Goal: Browse casually: Explore the website without a specific task or goal

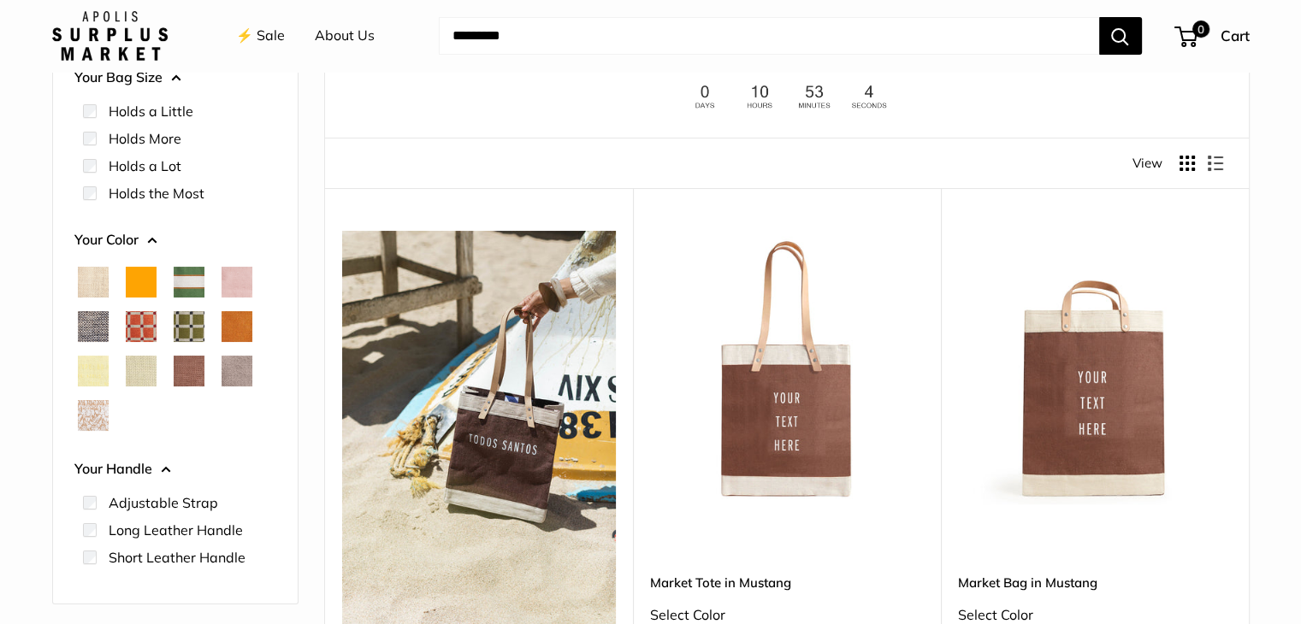
scroll to position [171, 0]
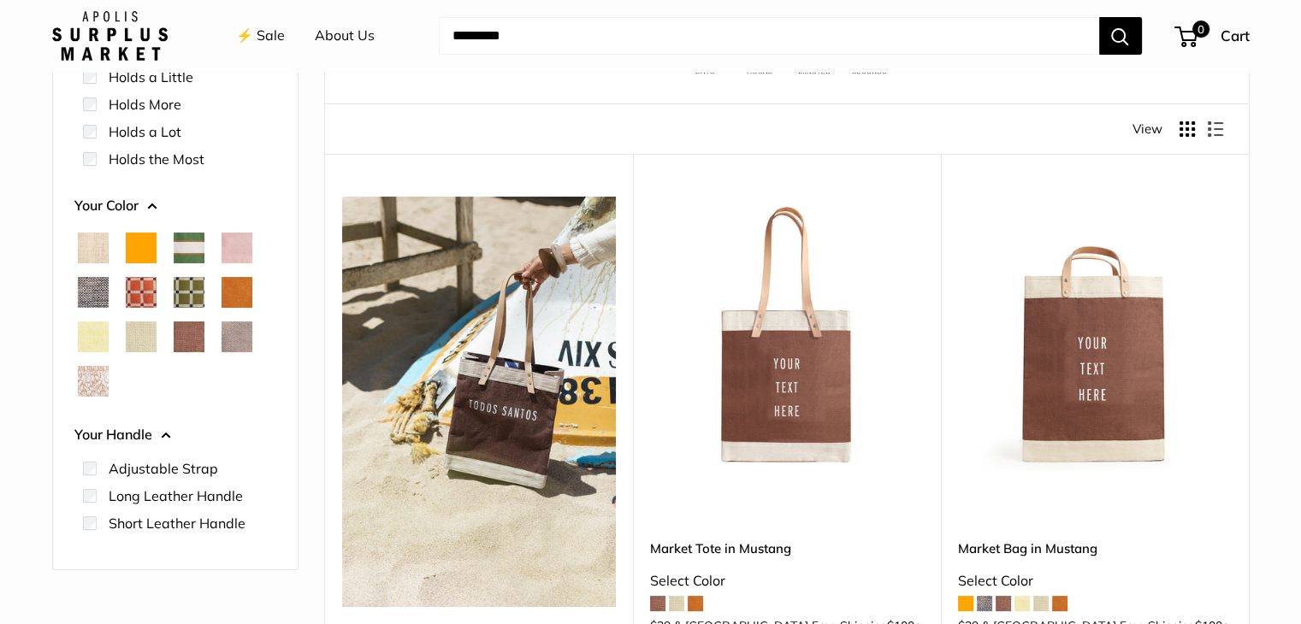
click at [188, 248] on span "Court Green" at bounding box center [189, 248] width 31 height 31
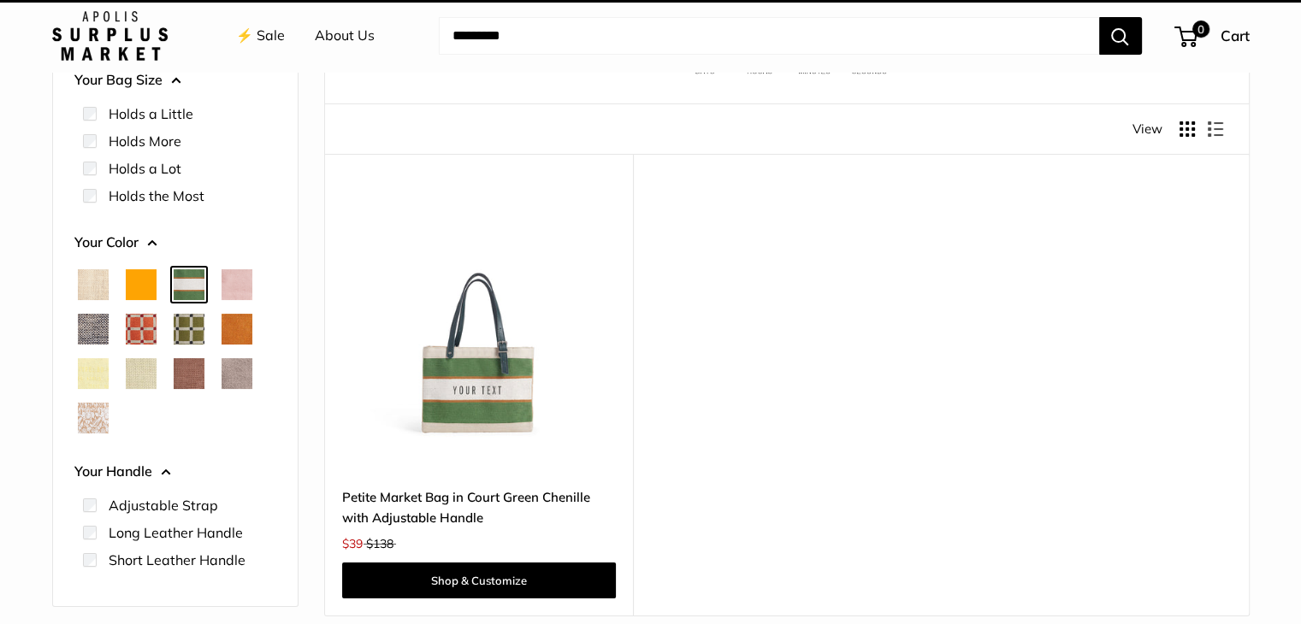
scroll to position [44, 0]
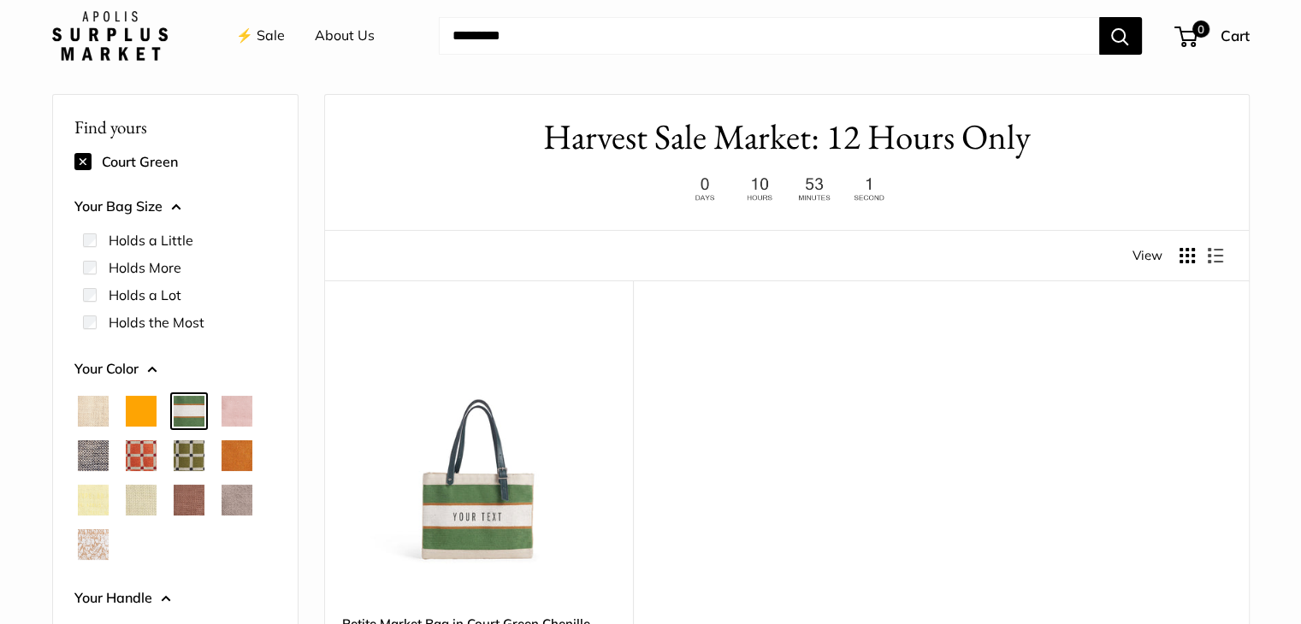
click at [250, 411] on span "Blush" at bounding box center [237, 411] width 31 height 31
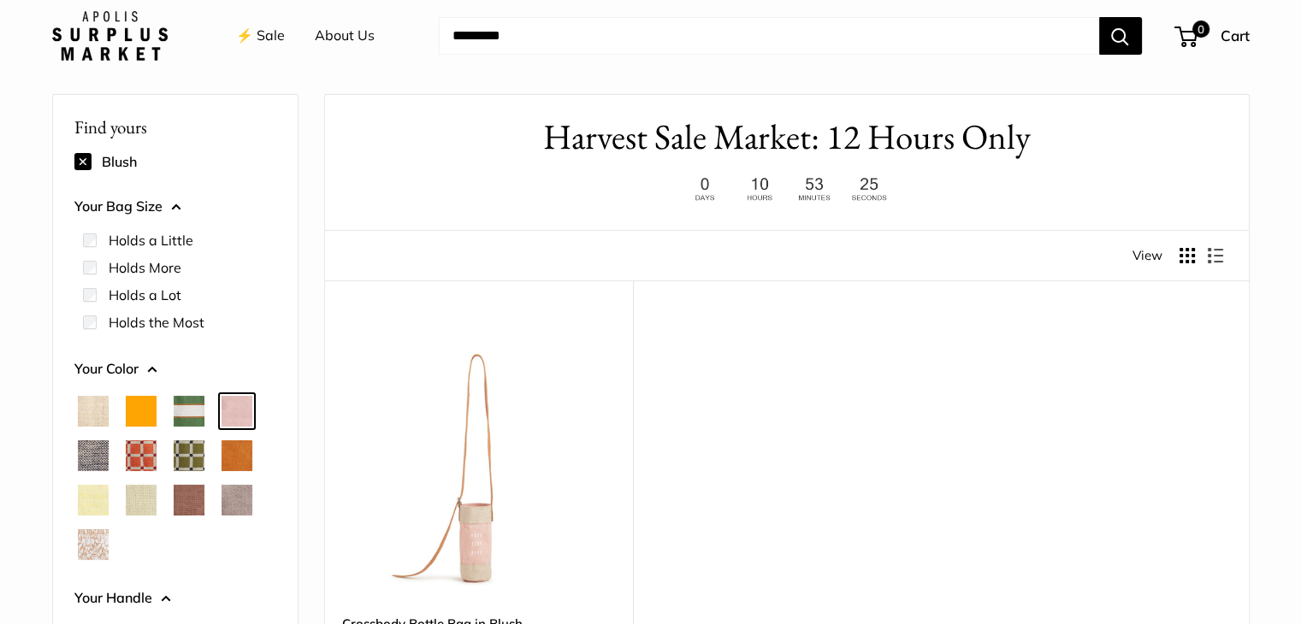
click at [95, 463] on span "Chambray" at bounding box center [93, 456] width 31 height 31
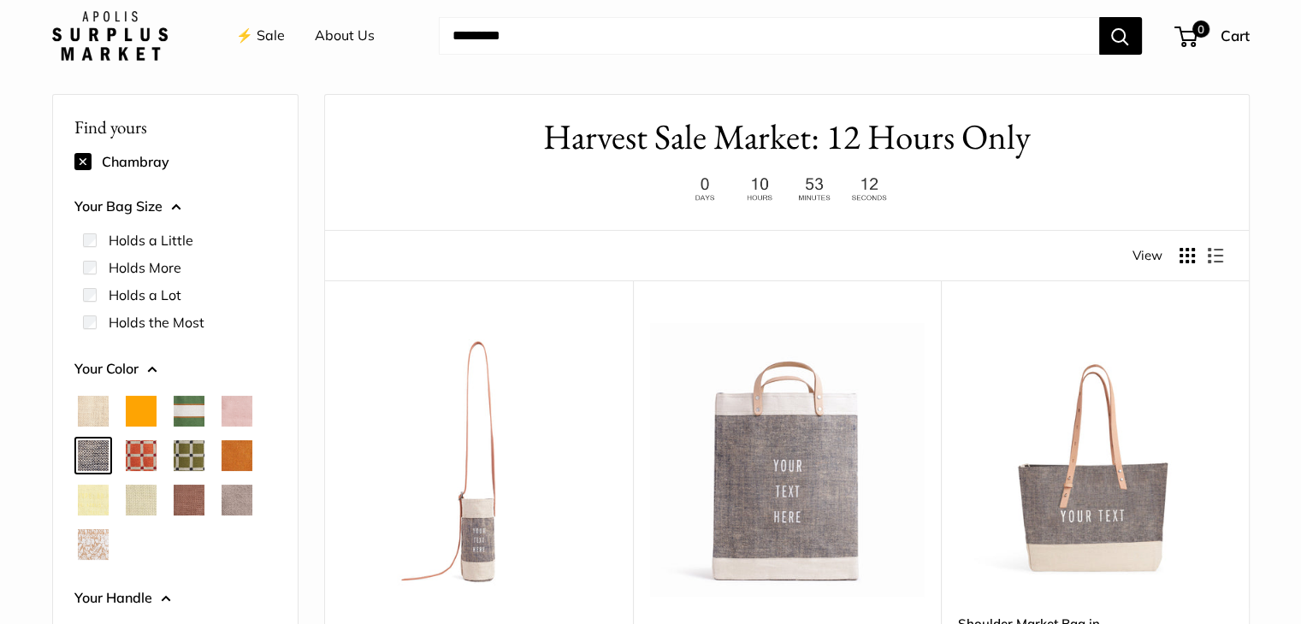
click at [235, 507] on span "Taupe" at bounding box center [237, 500] width 31 height 31
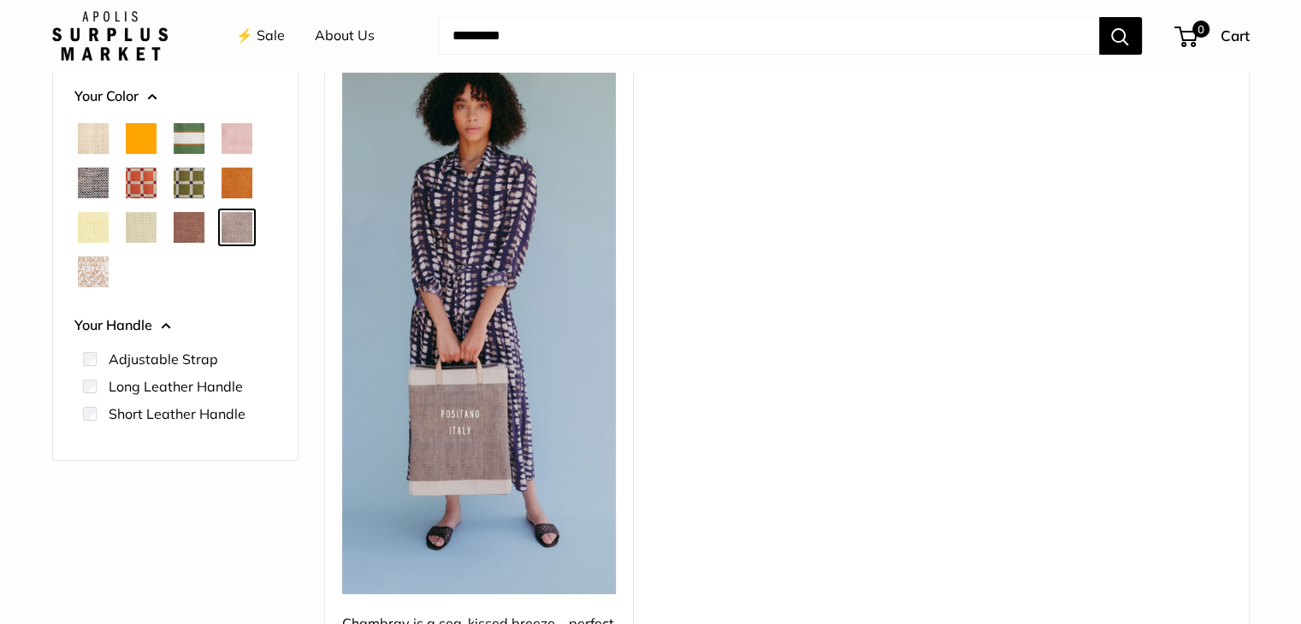
scroll to position [318, 0]
click at [192, 224] on span "Mustang" at bounding box center [189, 226] width 31 height 31
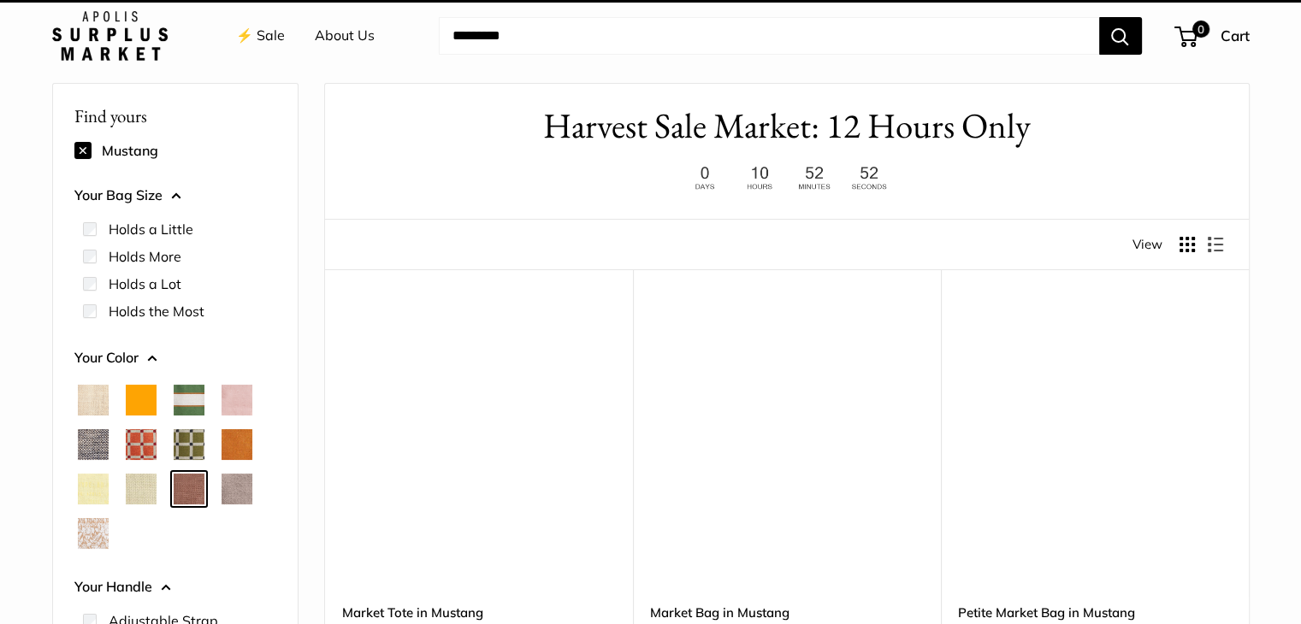
scroll to position [44, 0]
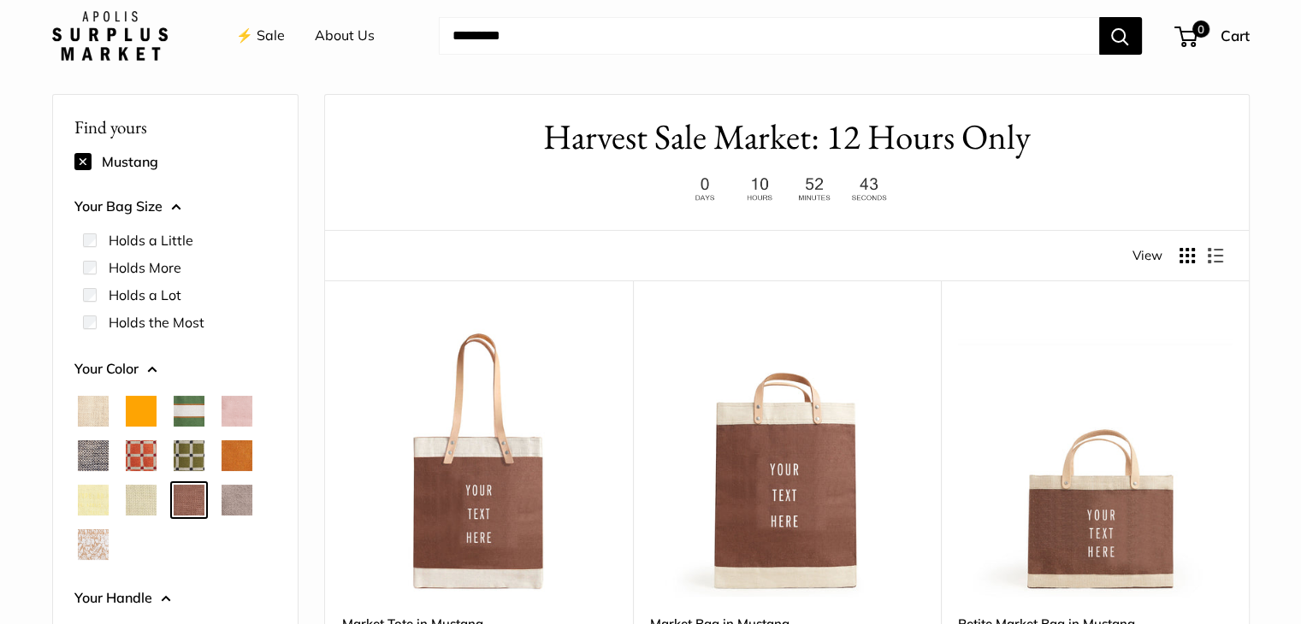
click at [95, 499] on span "Daisy" at bounding box center [93, 500] width 31 height 31
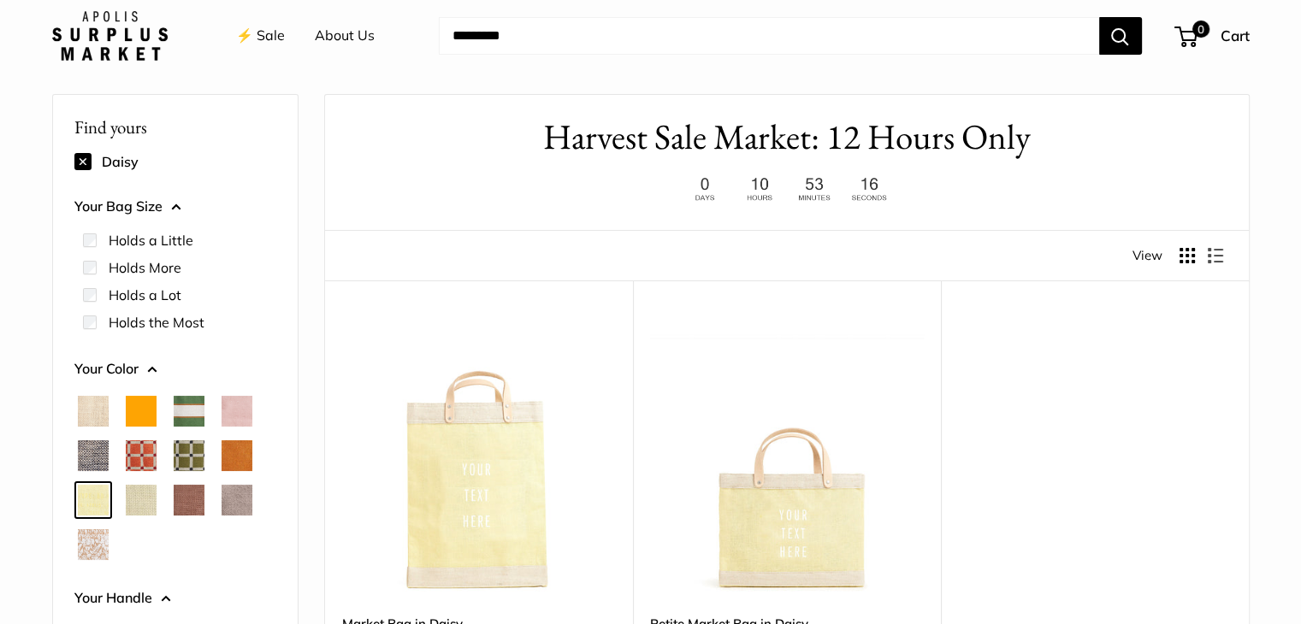
click at [94, 460] on span "Chambray" at bounding box center [93, 456] width 31 height 31
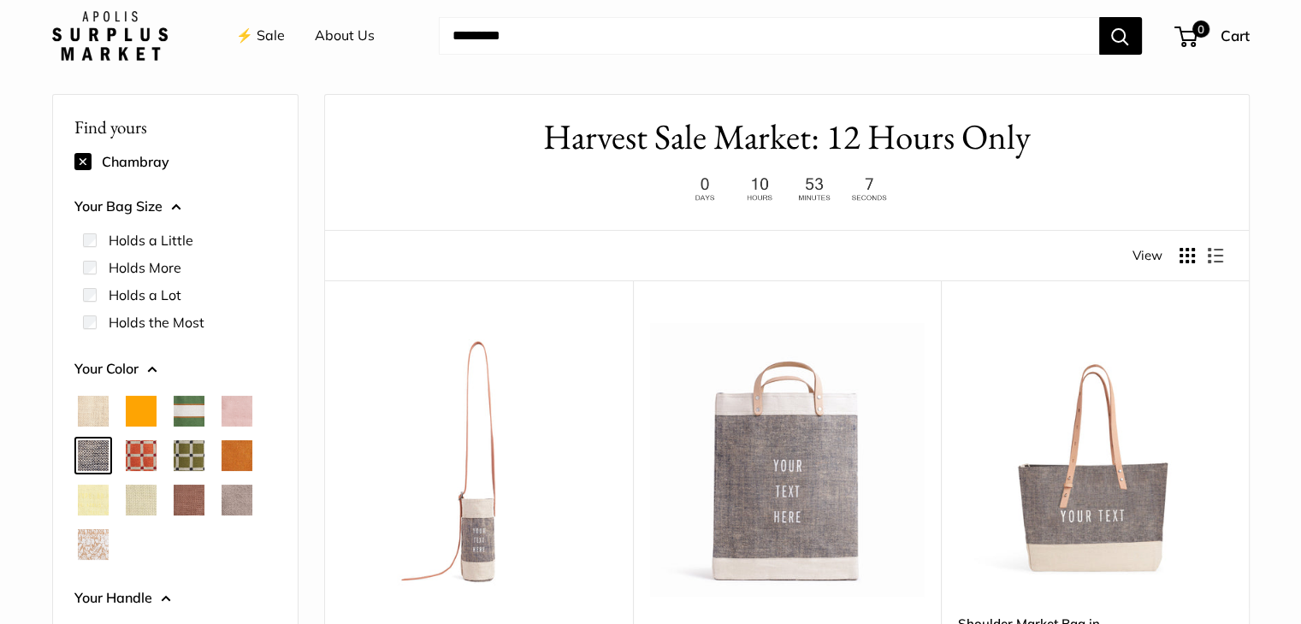
click at [269, 43] on link "⚡️ Sale" at bounding box center [260, 36] width 49 height 26
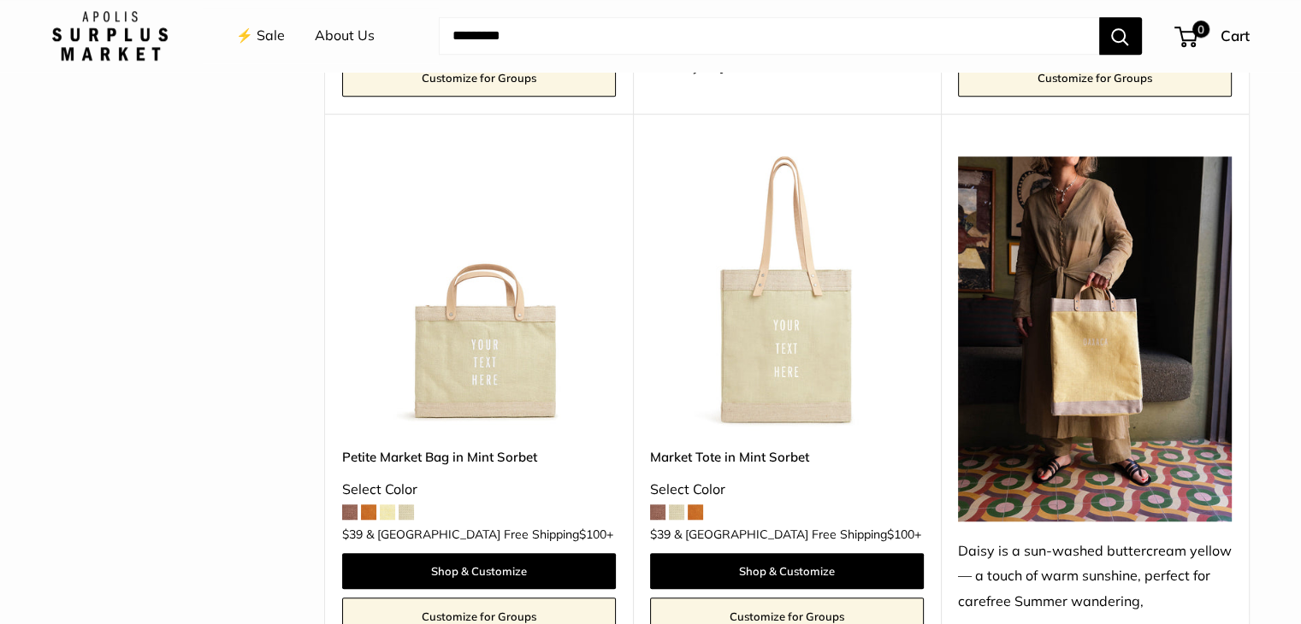
scroll to position [1357, 0]
